Goal: Information Seeking & Learning: Learn about a topic

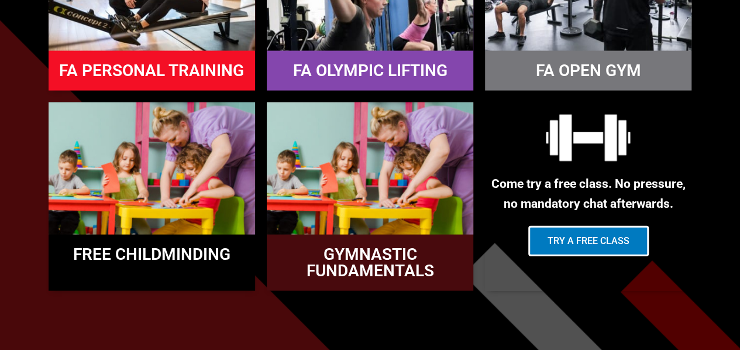
scroll to position [1235, 0]
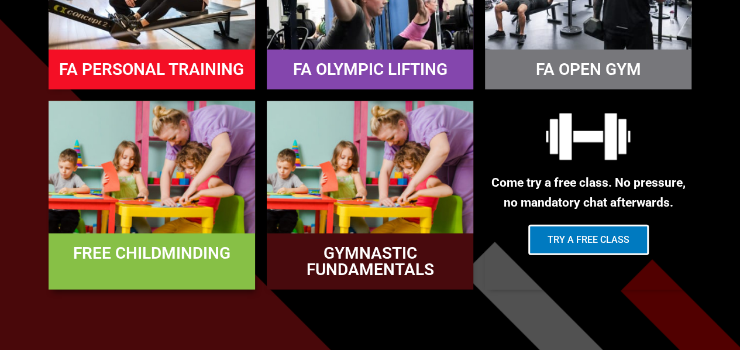
click at [169, 166] on img at bounding box center [152, 167] width 207 height 132
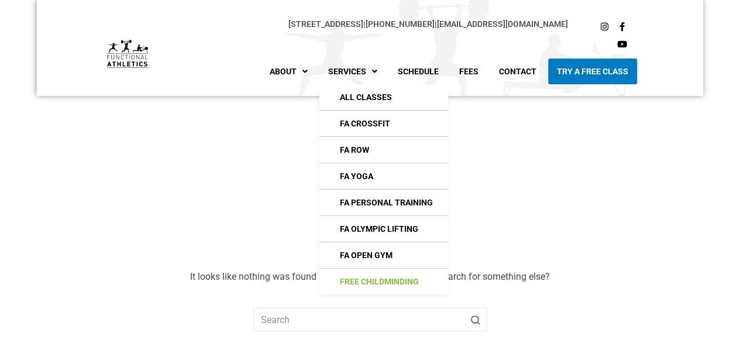
click at [400, 280] on link "Free Childminding" at bounding box center [384, 282] width 129 height 26
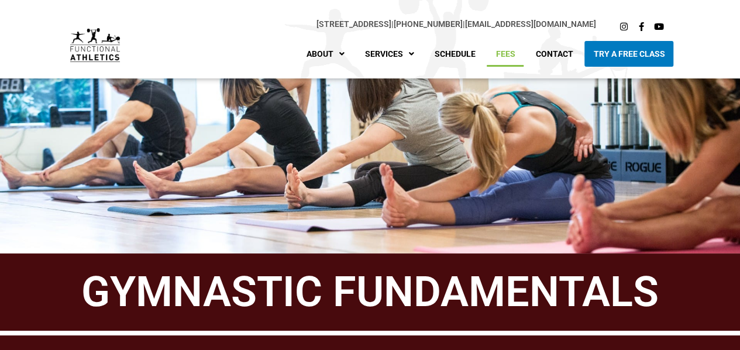
click at [510, 53] on link "Fees" at bounding box center [505, 54] width 37 height 26
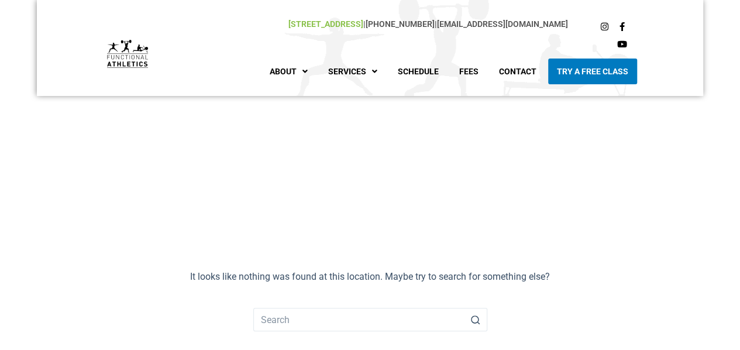
click at [314, 22] on link "[STREET_ADDRESS]" at bounding box center [326, 23] width 75 height 9
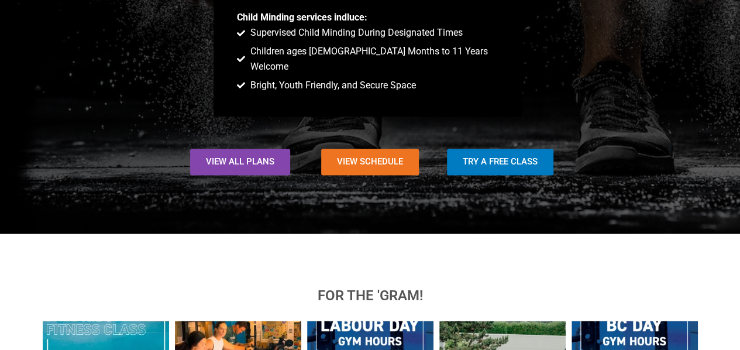
scroll to position [883, 0]
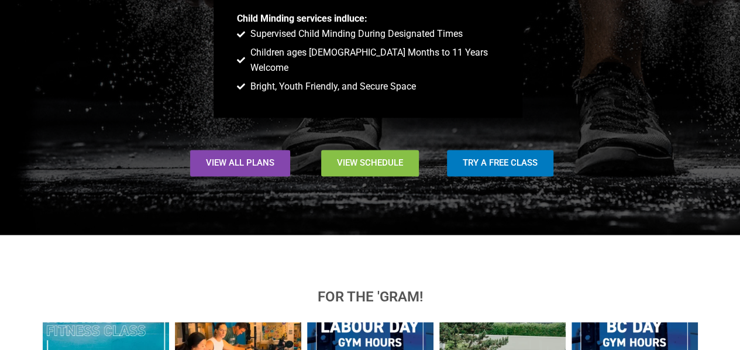
click at [382, 159] on span "View Schedule" at bounding box center [370, 163] width 66 height 9
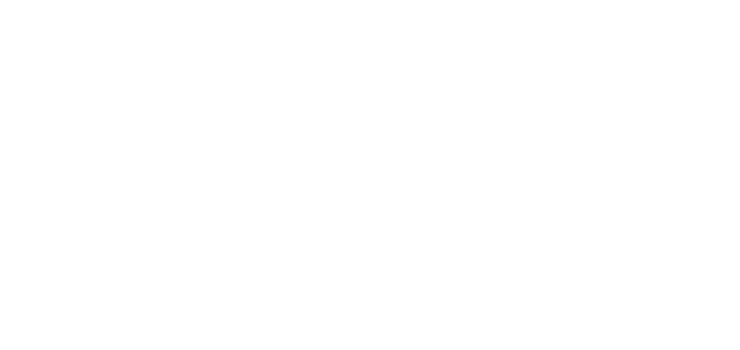
scroll to position [622, 0]
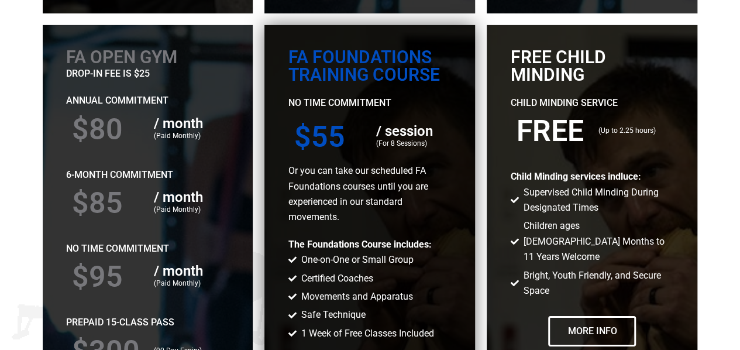
scroll to position [1874, 0]
